Goal: Find specific page/section

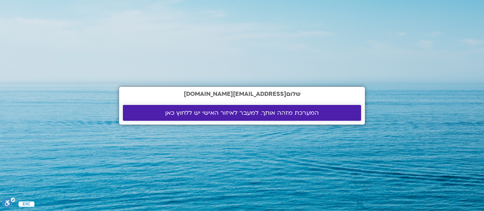
click at [267, 110] on span "המערכת מזהה אותך. למעבר לאיזור האישי יש ללחוץ כאן" at bounding box center [242, 113] width 154 height 7
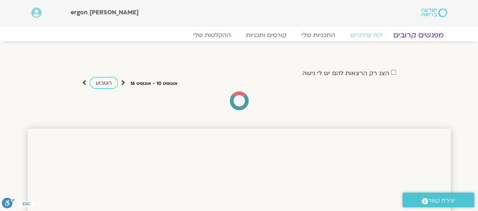
click at [423, 35] on link "מפגשים קרובים" at bounding box center [418, 35] width 68 height 9
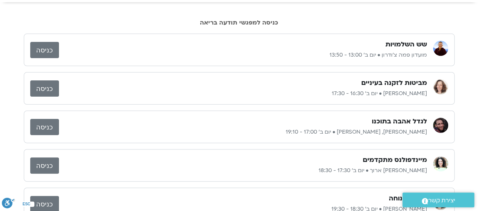
scroll to position [38, 0]
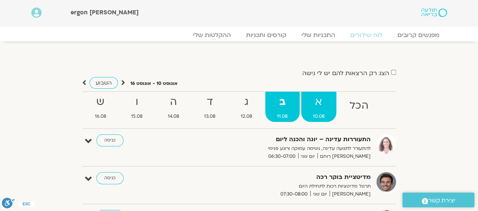
click at [325, 102] on strong "א" at bounding box center [319, 102] width 36 height 17
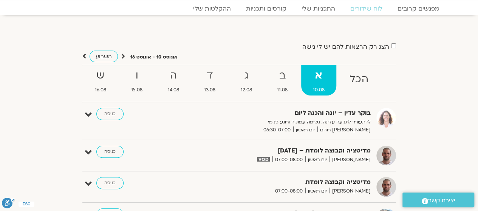
scroll to position [76, 0]
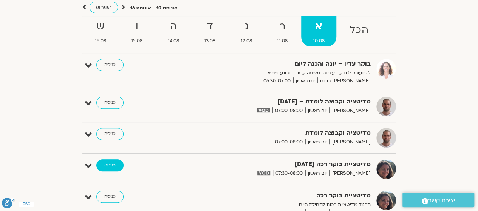
click at [109, 164] on link "כניסה" at bounding box center [109, 166] width 27 height 12
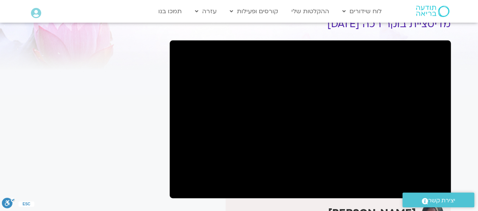
drag, startPoint x: 106, startPoint y: 3, endPoint x: 106, endPoint y: -1, distance: 4.2
